Goal: Download file/media

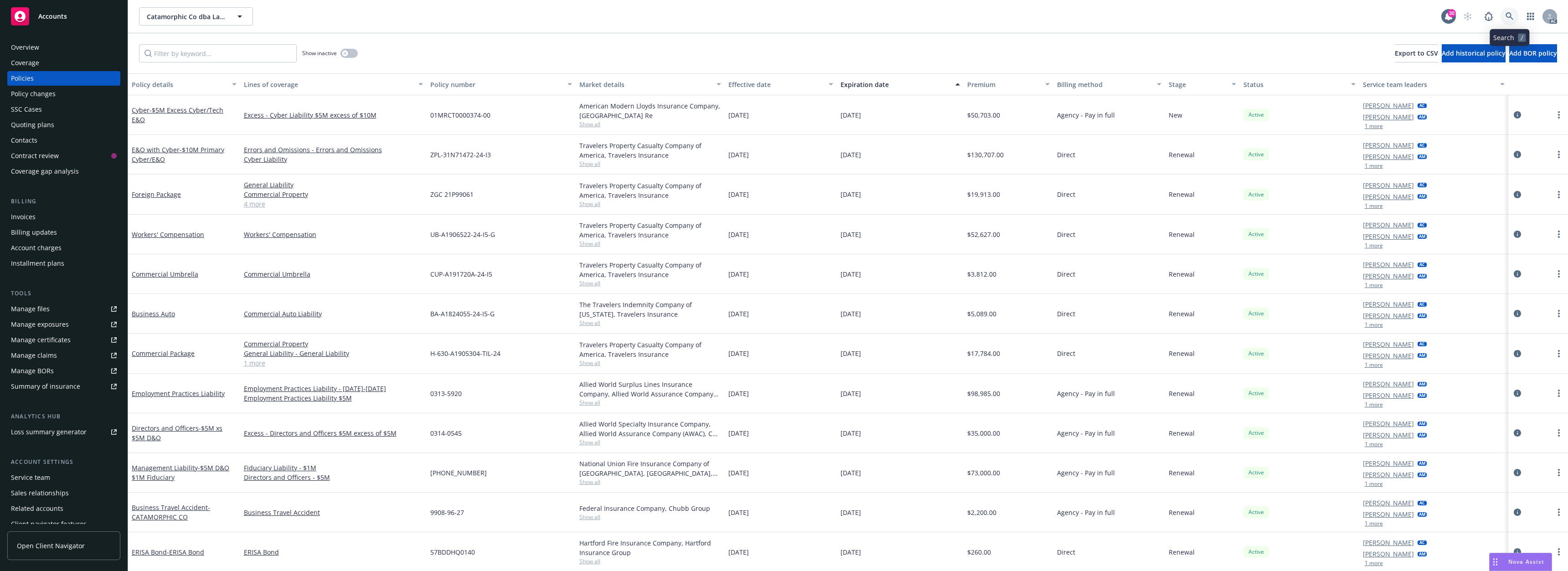
click at [1508, 14] on icon at bounding box center [1509, 16] width 8 height 8
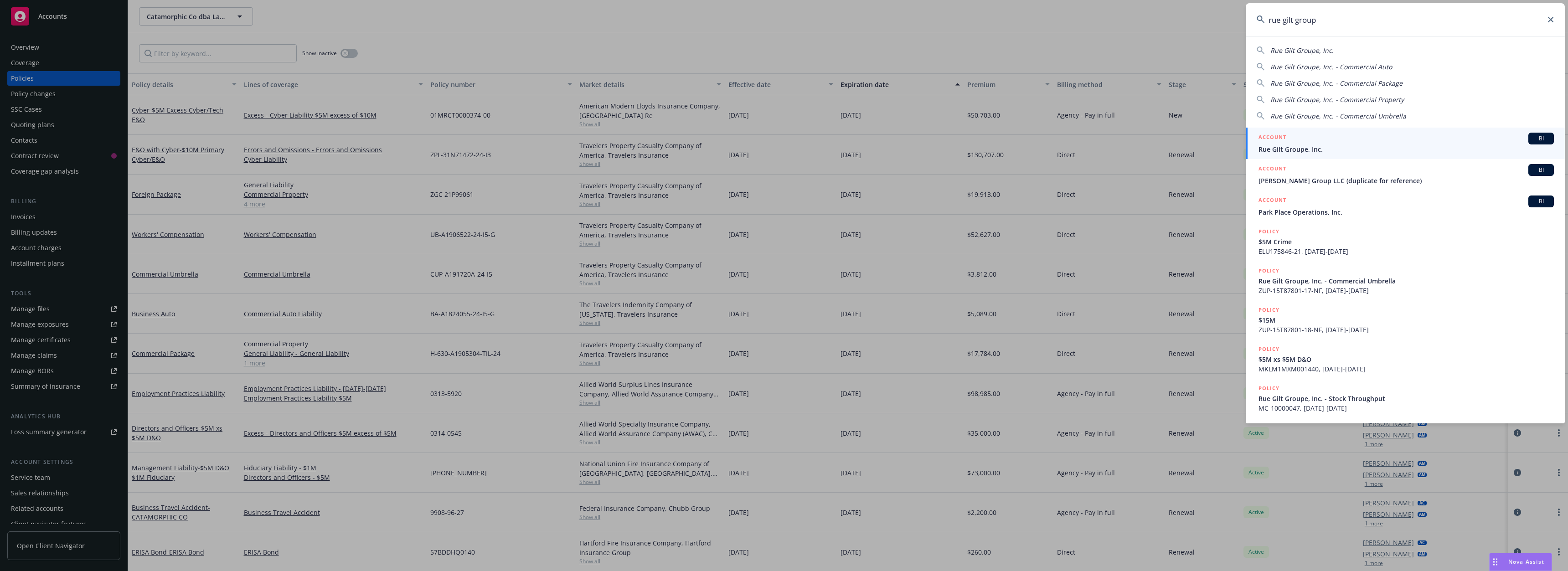
type input "rue gilt group"
click at [1300, 143] on div "ACCOUNT BI" at bounding box center [1406, 138] width 295 height 12
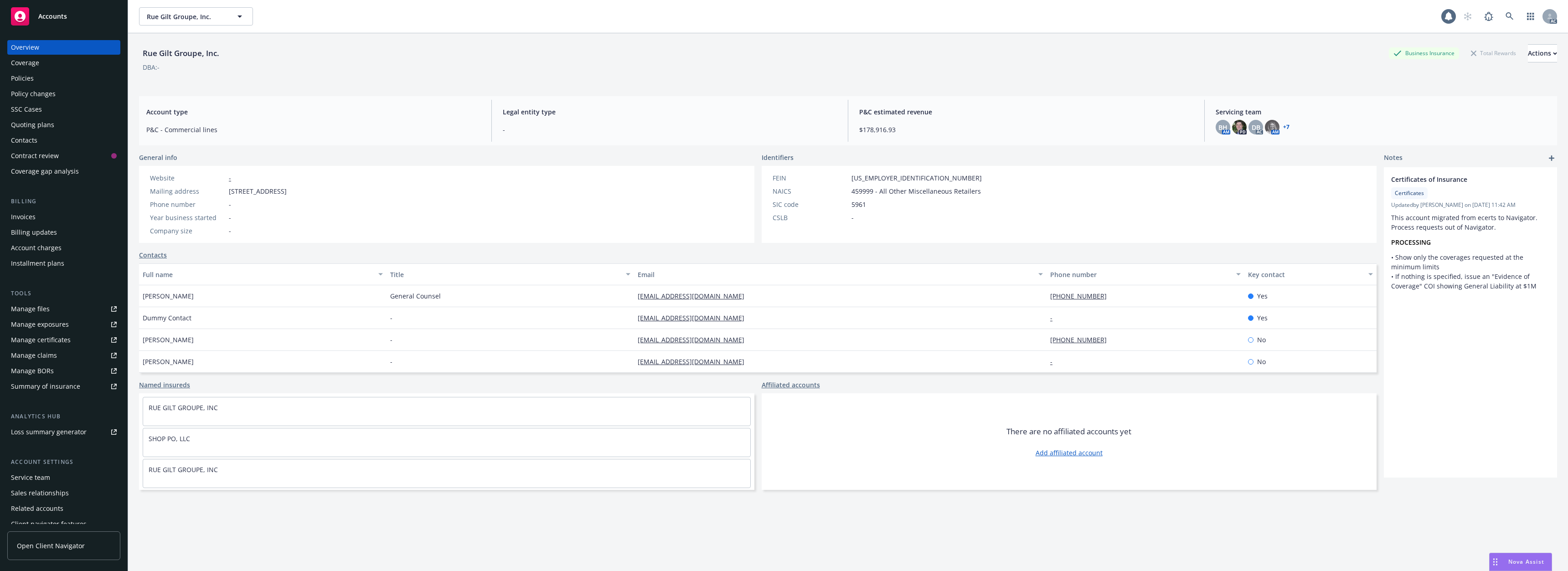
click at [38, 71] on div "Overview Coverage Policies Policy changes SSC Cases Quoting plans Contacts Cont…" at bounding box center [64, 110] width 113 height 139
click at [39, 77] on div "Policies" at bounding box center [64, 79] width 106 height 15
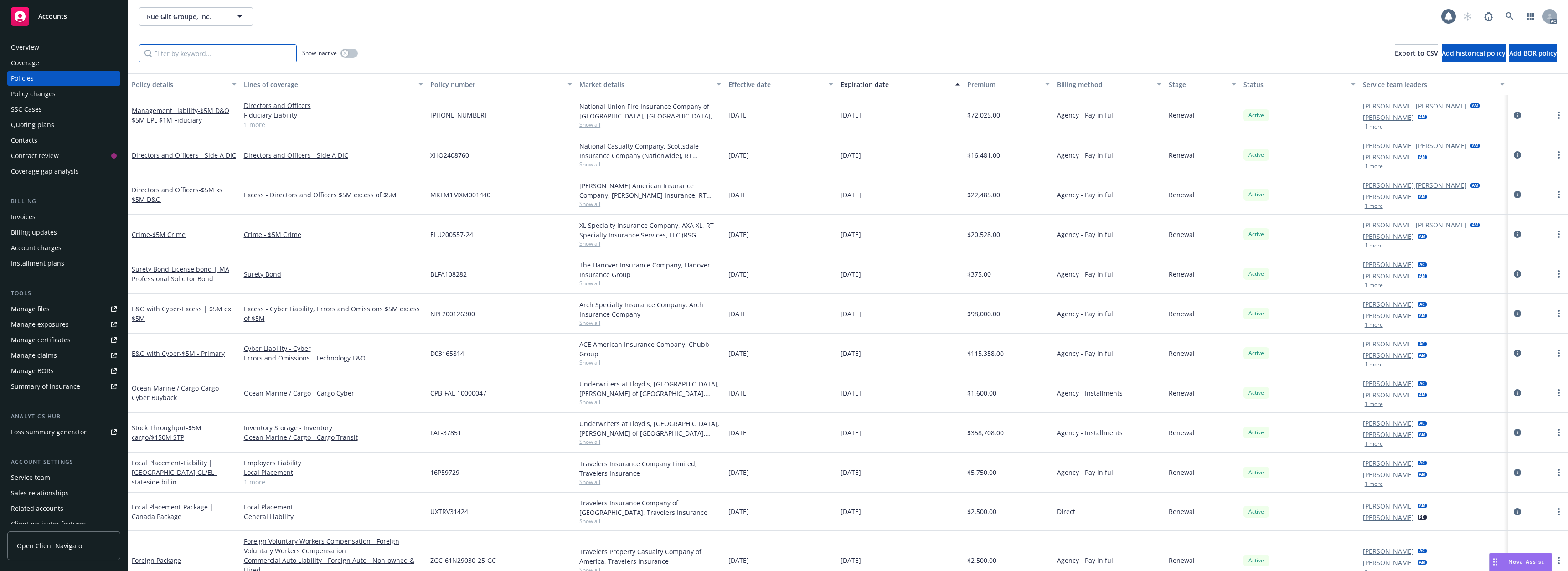
click at [207, 58] on input "Filter by keyword..." at bounding box center [217, 54] width 158 height 18
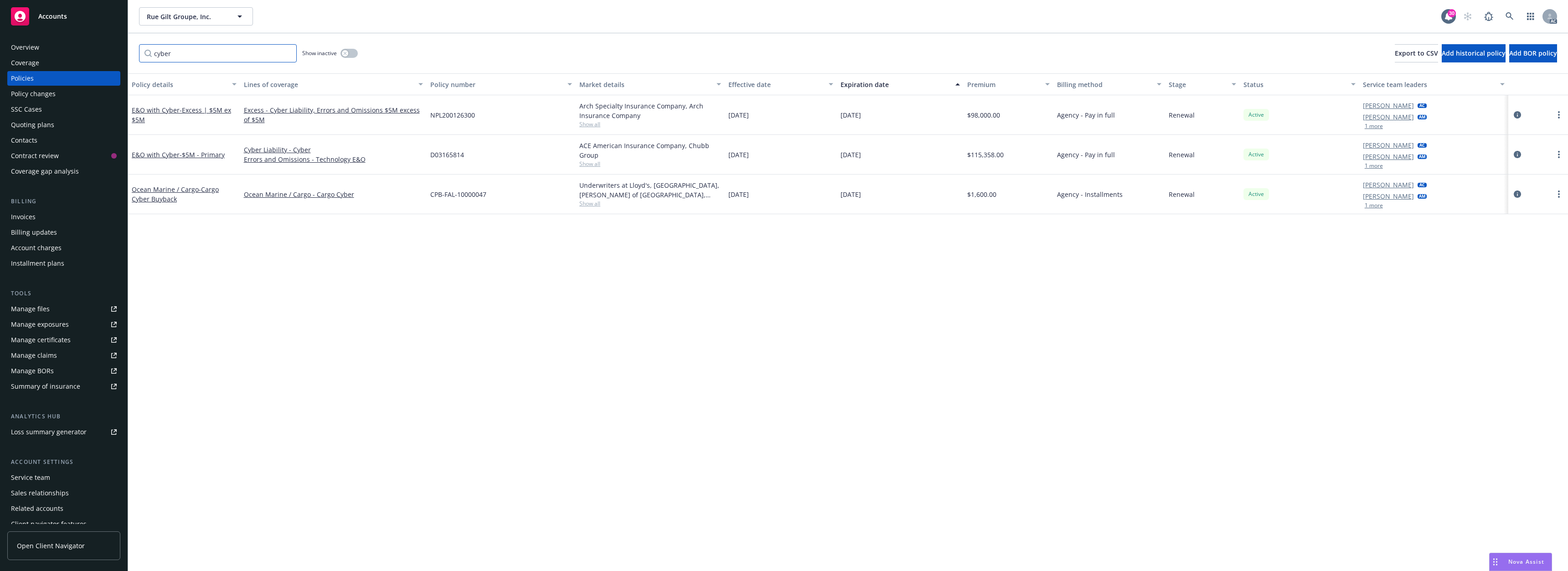
type input "cyber"
click at [180, 337] on div "Policy details Lines of coverage Policy number Market details Effective date Ex…" at bounding box center [848, 323] width 1440 height 498
click at [191, 113] on span "- Excess | $5M ex $5M" at bounding box center [181, 115] width 99 height 18
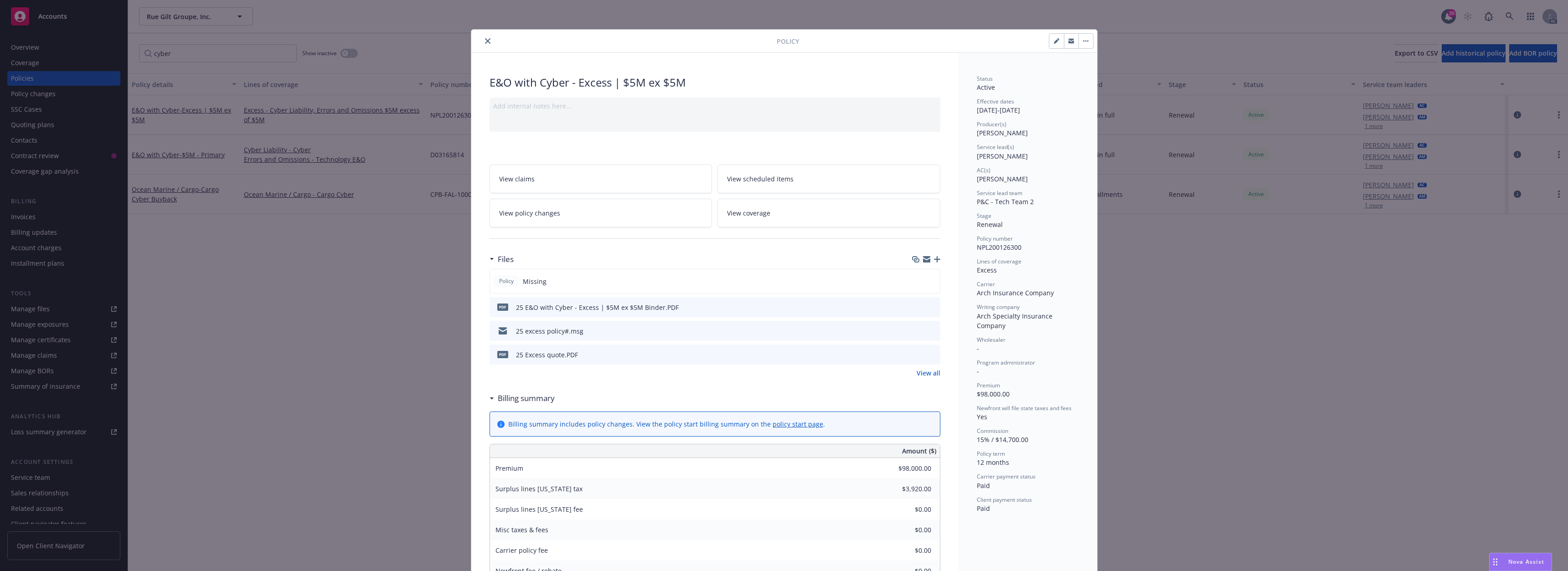
click at [894, 281] on div "Policy Missing" at bounding box center [715, 281] width 451 height 24
click at [913, 304] on icon "download file" at bounding box center [917, 307] width 7 height 7
